Goal: Transaction & Acquisition: Purchase product/service

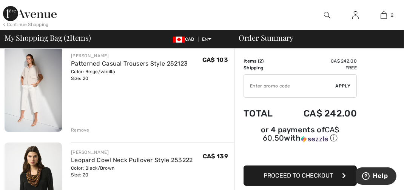
scroll to position [56, 0]
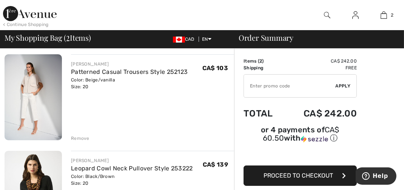
click at [81, 139] on div "Remove" at bounding box center [80, 138] width 19 height 7
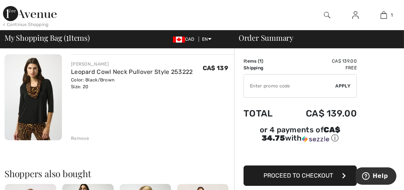
scroll to position [113, 0]
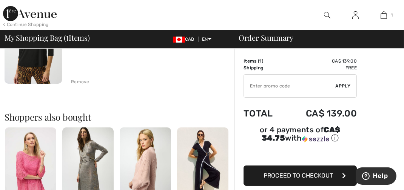
click at [308, 175] on span "Proceed to Checkout" at bounding box center [299, 175] width 70 height 7
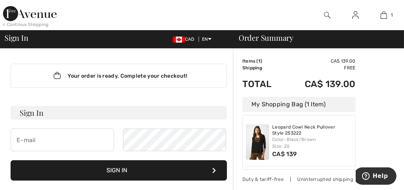
scroll to position [56, 0]
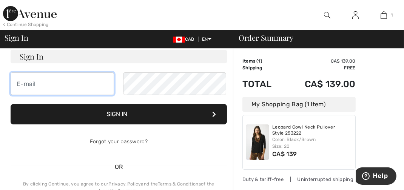
click at [46, 87] on input "email" at bounding box center [63, 84] width 104 height 23
type input "[EMAIL_ADDRESS][DOMAIN_NAME]"
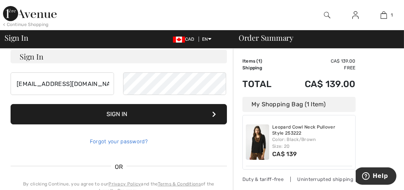
click at [141, 139] on link "Forgot your password?" at bounding box center [119, 142] width 58 height 6
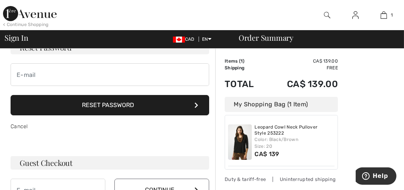
click at [196, 105] on icon at bounding box center [197, 105] width 4 height 6
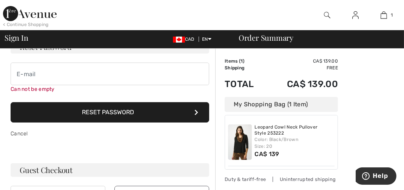
scroll to position [59, 0]
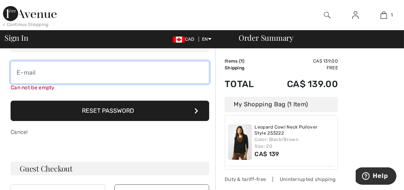
click at [77, 72] on input "email" at bounding box center [110, 72] width 199 height 23
click at [54, 80] on input "email" at bounding box center [110, 72] width 199 height 23
type input "[EMAIL_ADDRESS]"
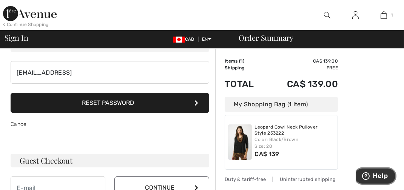
click at [373, 173] on span "Help" at bounding box center [367, 176] width 11 height 8
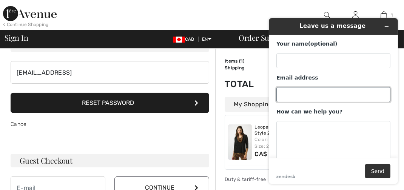
click at [299, 92] on input "Email address" at bounding box center [333, 94] width 114 height 15
type input "[EMAIL_ADDRESS][DOMAIN_NAME]"
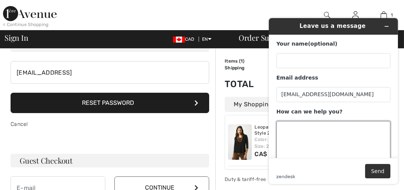
click at [298, 131] on textarea "How can we help you?" at bounding box center [333, 142] width 114 height 42
type textarea "I forgot my password and not sure how to continue"
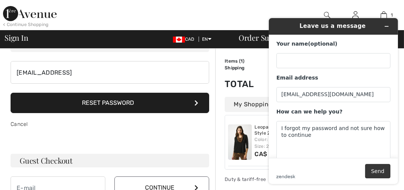
click at [374, 173] on button "Send" at bounding box center [377, 171] width 25 height 14
